Goal: Task Accomplishment & Management: Use online tool/utility

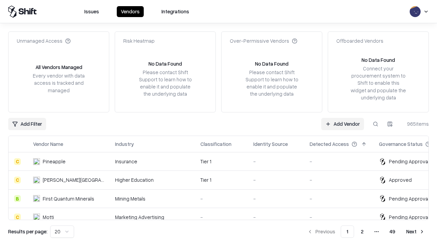
click at [343, 124] on link "Add Vendor" at bounding box center [342, 124] width 43 height 12
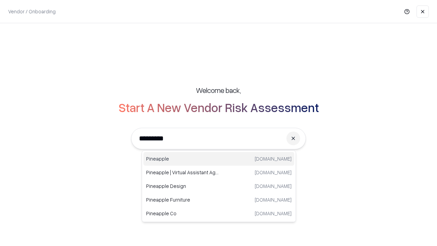
click at [219, 159] on div "Pineapple [DOMAIN_NAME]" at bounding box center [218, 159] width 151 height 14
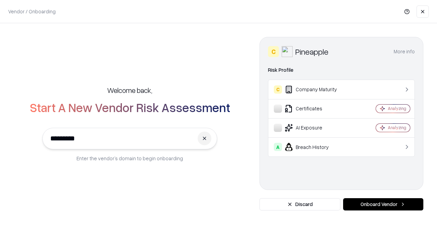
type input "*********"
click at [383, 204] on button "Onboard Vendor" at bounding box center [383, 204] width 80 height 12
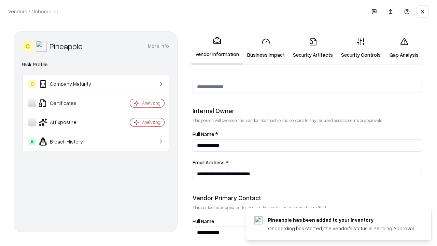
scroll to position [354, 0]
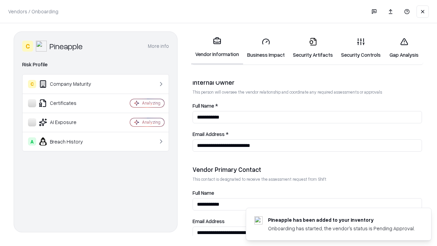
click at [266, 48] on link "Business Impact" at bounding box center [266, 48] width 46 height 32
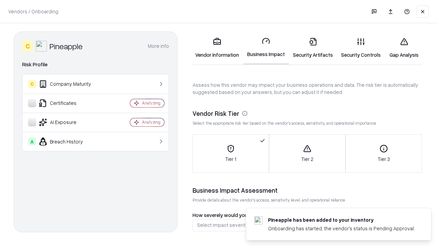
click at [313, 48] on link "Security Artifacts" at bounding box center [313, 48] width 48 height 32
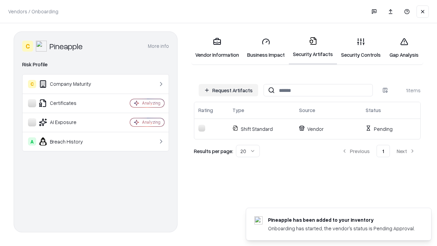
click at [229, 90] on button "Request Artifacts" at bounding box center [228, 90] width 59 height 12
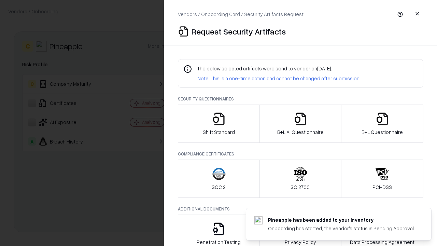
click at [219, 124] on icon "button" at bounding box center [219, 119] width 14 height 14
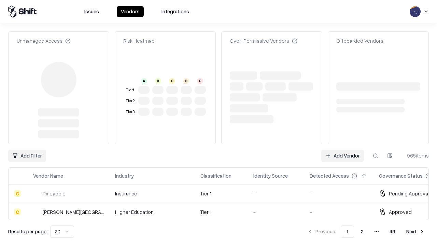
click at [343, 150] on link "Add Vendor" at bounding box center [342, 156] width 43 height 12
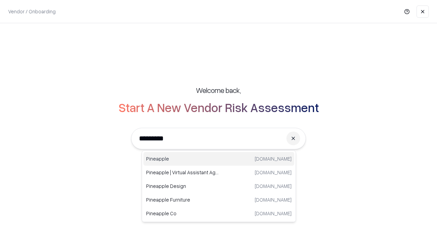
click at [219, 159] on div "Pineapple [DOMAIN_NAME]" at bounding box center [218, 159] width 151 height 14
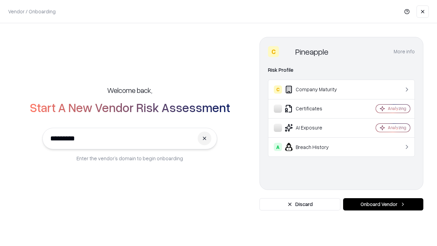
type input "*********"
click at [383, 204] on button "Onboard Vendor" at bounding box center [383, 204] width 80 height 12
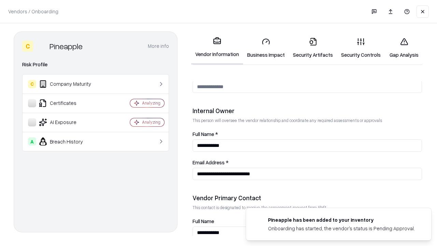
scroll to position [354, 0]
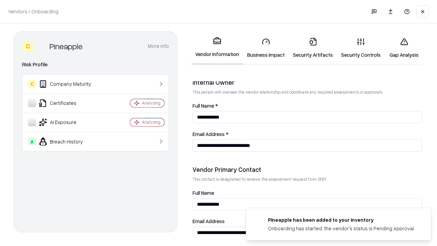
click at [404, 48] on link "Gap Analysis" at bounding box center [404, 48] width 39 height 32
